Goal: Task Accomplishment & Management: Use online tool/utility

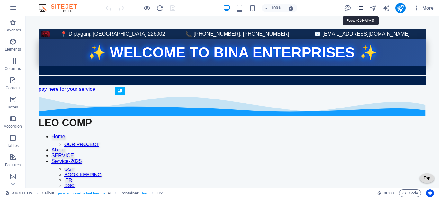
click at [359, 8] on icon "pages" at bounding box center [360, 7] width 7 height 7
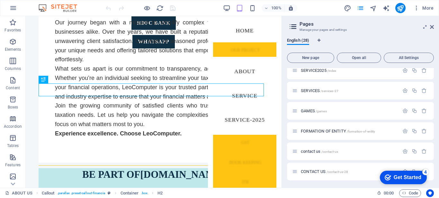
scroll to position [452, 0]
click at [310, 71] on span "SERVICE2025 /index" at bounding box center [318, 70] width 35 height 5
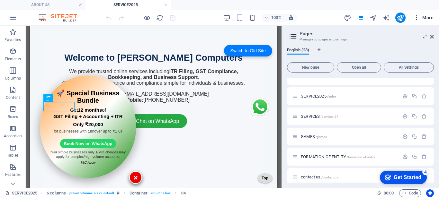
scroll to position [332, 0]
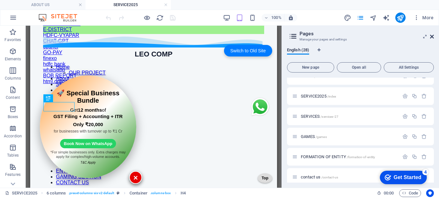
click at [432, 34] on icon at bounding box center [432, 36] width 4 height 5
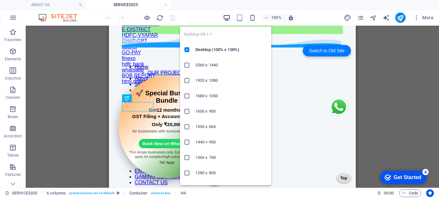
click at [229, 15] on icon "button" at bounding box center [226, 17] width 7 height 7
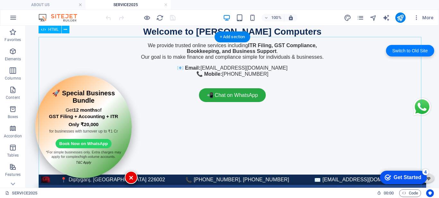
scroll to position [0, 0]
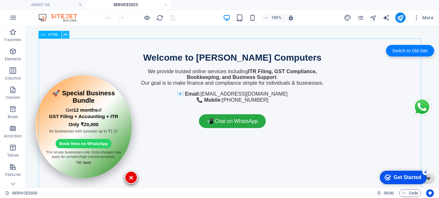
click at [66, 33] on icon at bounding box center [66, 34] width 4 height 7
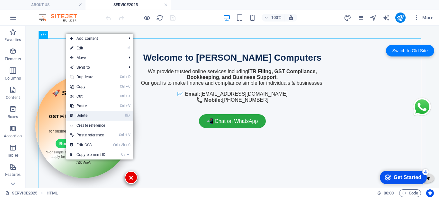
click at [87, 112] on link "⌦ Delete" at bounding box center [87, 116] width 43 height 10
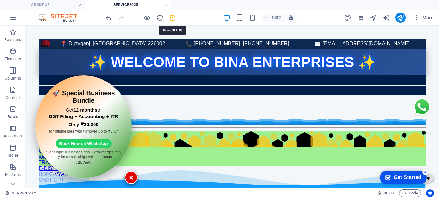
click at [172, 20] on icon "save" at bounding box center [172, 17] width 7 height 7
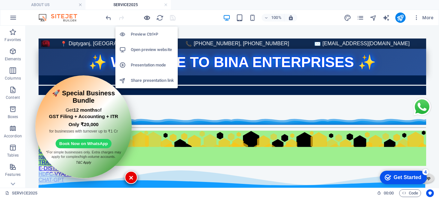
click at [147, 18] on icon "button" at bounding box center [146, 17] width 7 height 7
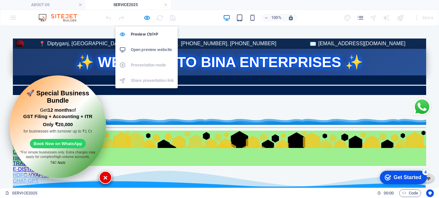
click at [140, 51] on h6 "Open preview website" at bounding box center [152, 50] width 43 height 8
click at [145, 18] on icon "button" at bounding box center [146, 17] width 7 height 7
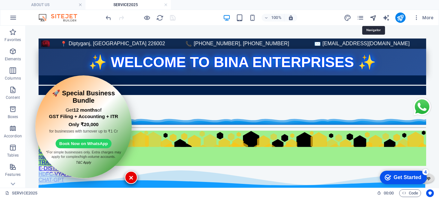
click at [371, 16] on icon "navigator" at bounding box center [373, 17] width 7 height 7
select select "16779705-en"
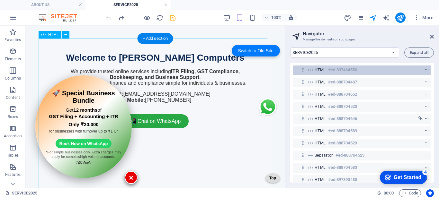
click at [332, 68] on h6 "#ed-897464550" at bounding box center [342, 70] width 29 height 8
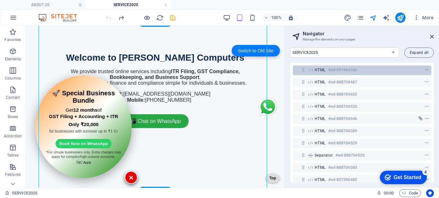
scroll to position [17, 0]
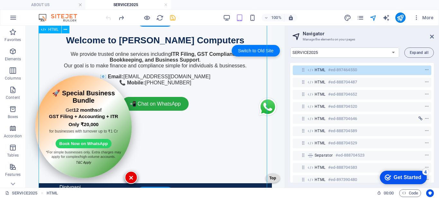
click at [332, 68] on h6 "#ed-897464550" at bounding box center [342, 70] width 29 height 8
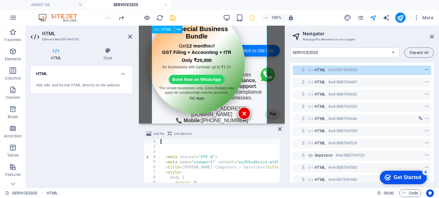
click at [426, 70] on icon "context-menu" at bounding box center [426, 70] width 4 height 4
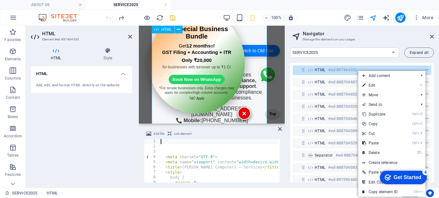
scroll to position [39, 0]
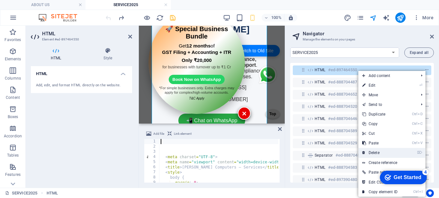
click at [375, 152] on link "⌦ Delete" at bounding box center [379, 153] width 43 height 10
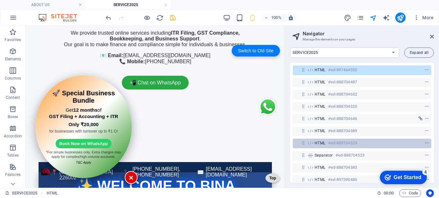
scroll to position [0, 0]
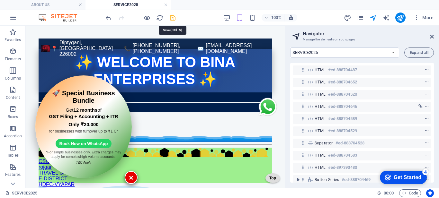
click at [174, 17] on icon "save" at bounding box center [172, 17] width 7 height 7
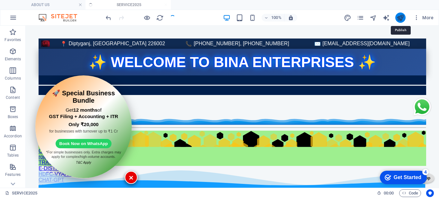
click at [397, 18] on icon "publish" at bounding box center [400, 17] width 7 height 7
